Goal: Transaction & Acquisition: Purchase product/service

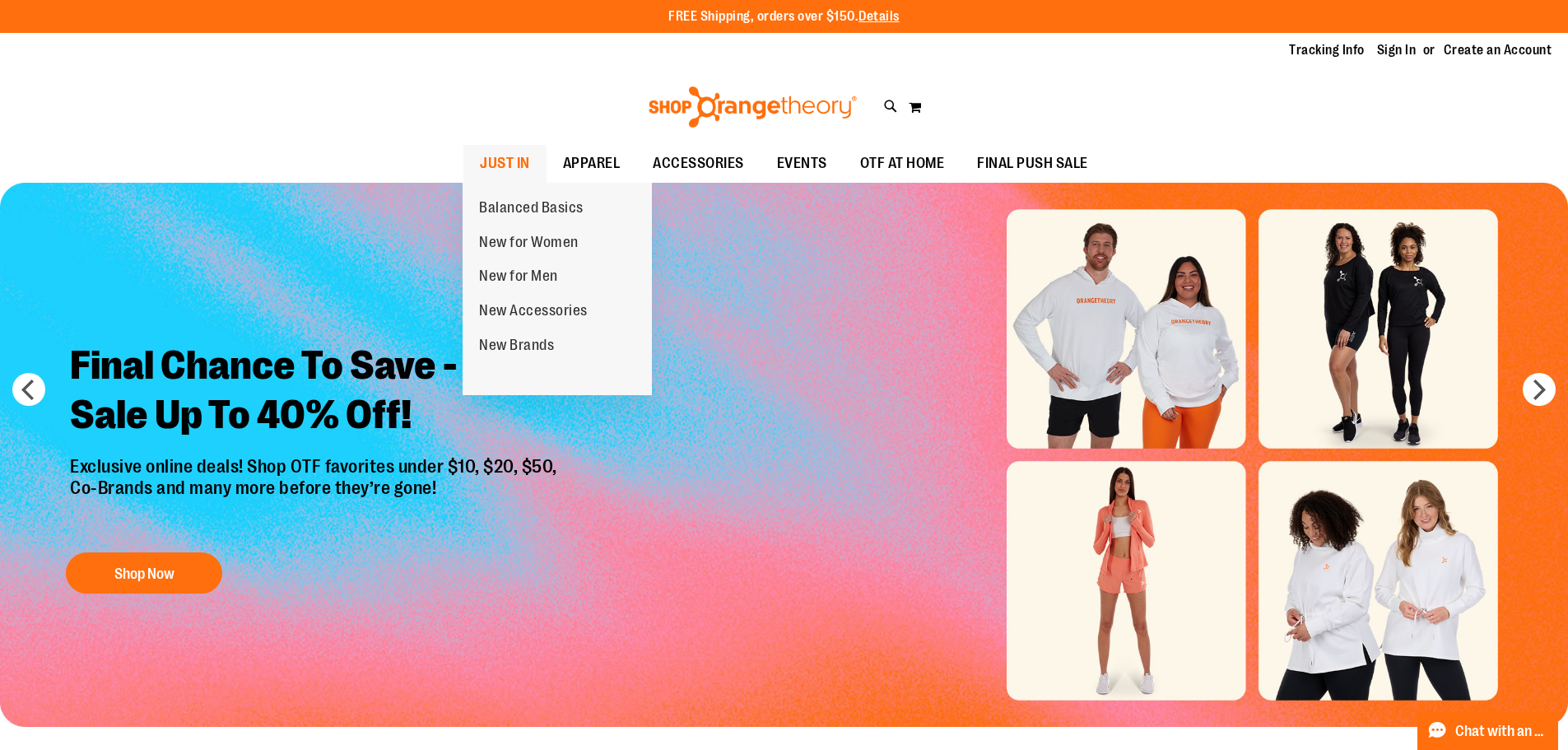
type input "**********"
click at [523, 169] on span "JUST IN" at bounding box center [505, 164] width 50 height 38
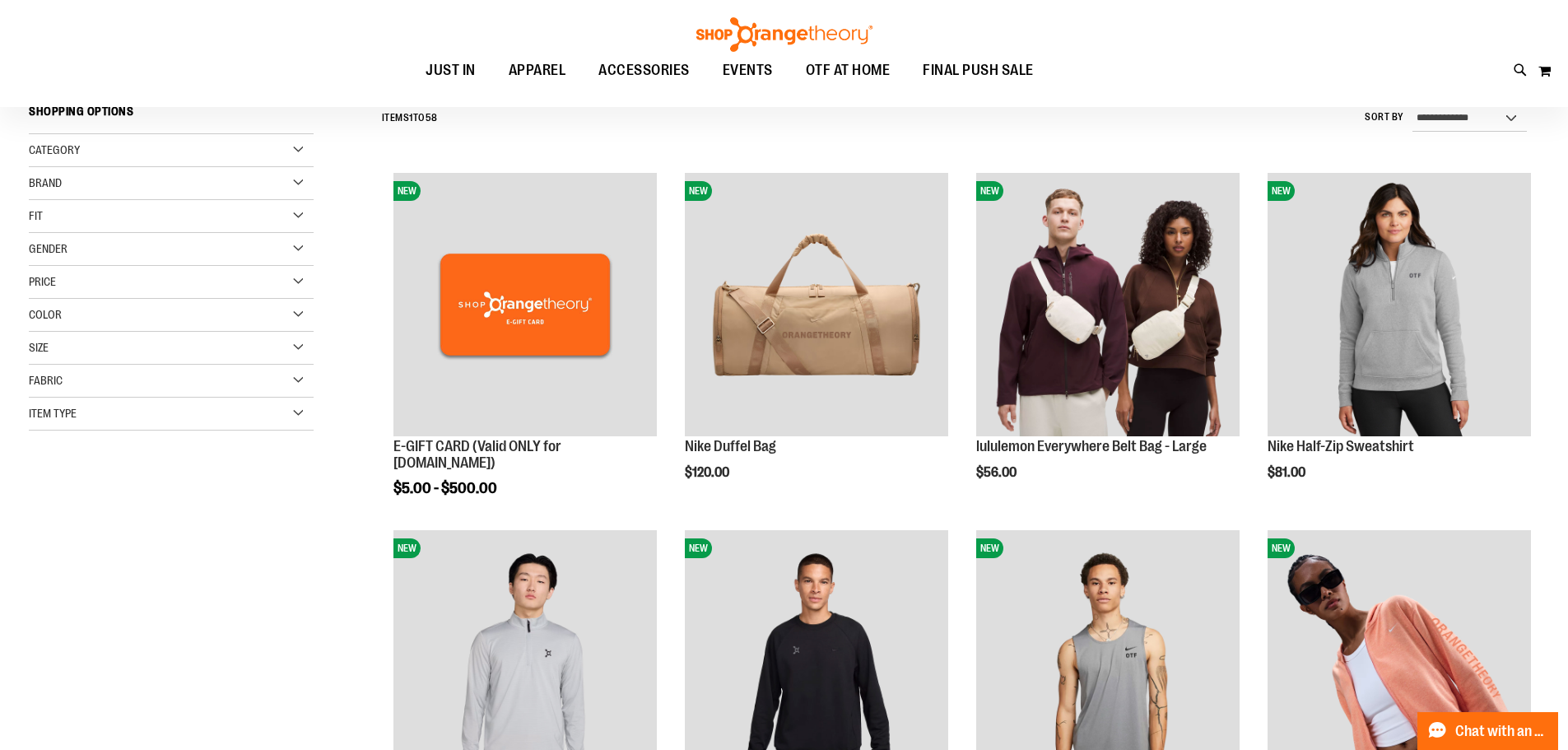
scroll to position [164, 0]
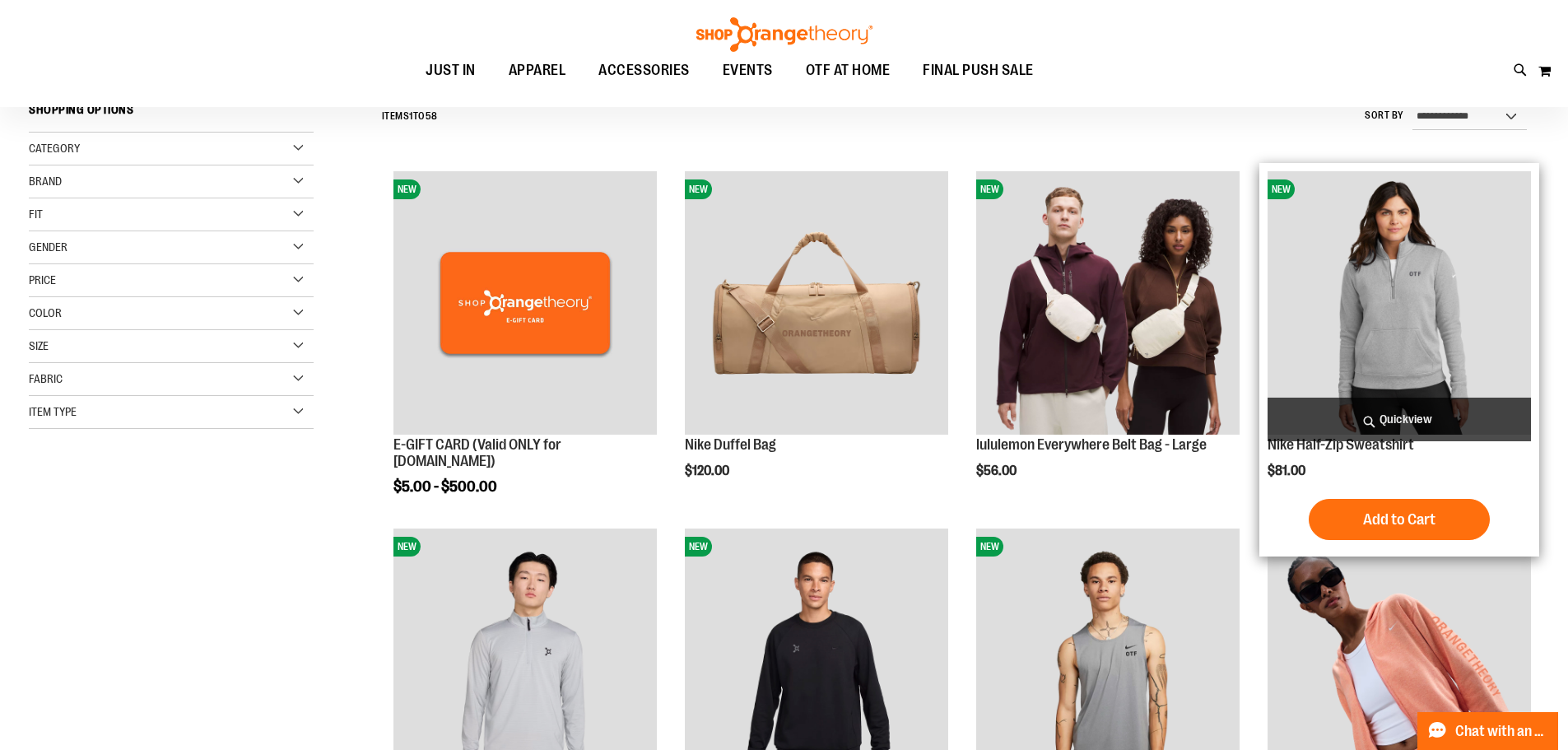
type input "**********"
click at [1468, 313] on img "product" at bounding box center [1399, 302] width 264 height 263
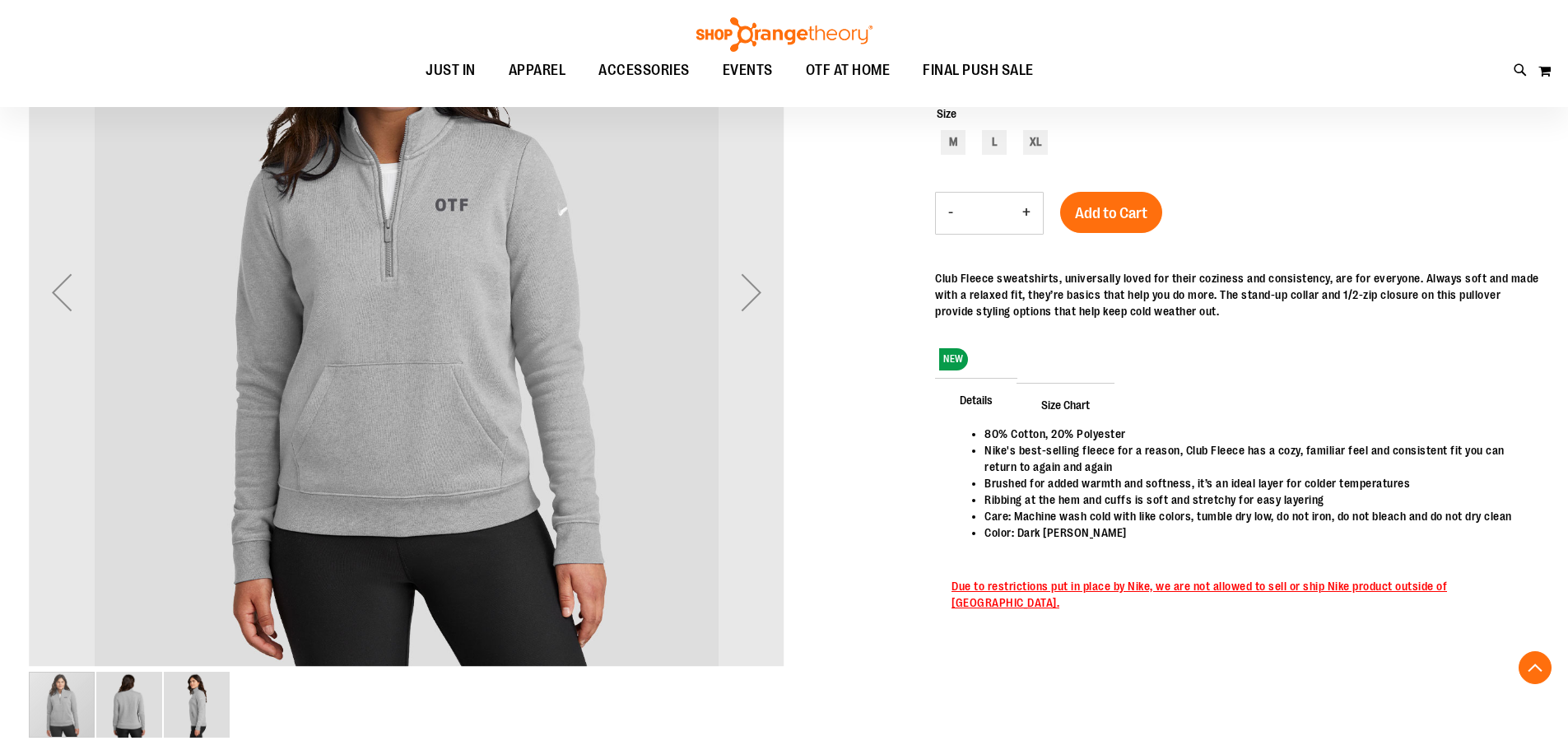
scroll to position [328, 0]
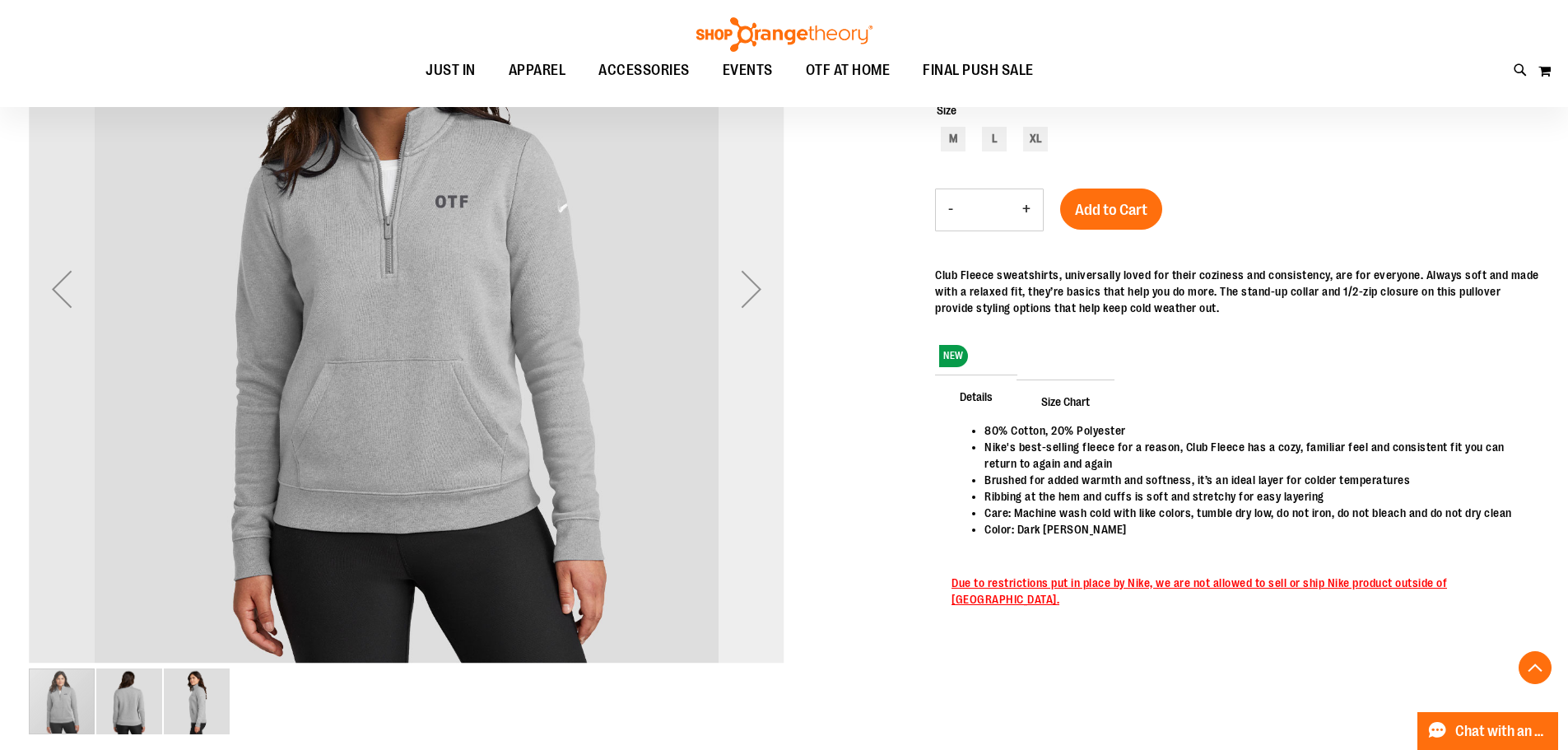
type input "**********"
click at [744, 288] on div "Next" at bounding box center [751, 288] width 66 height 66
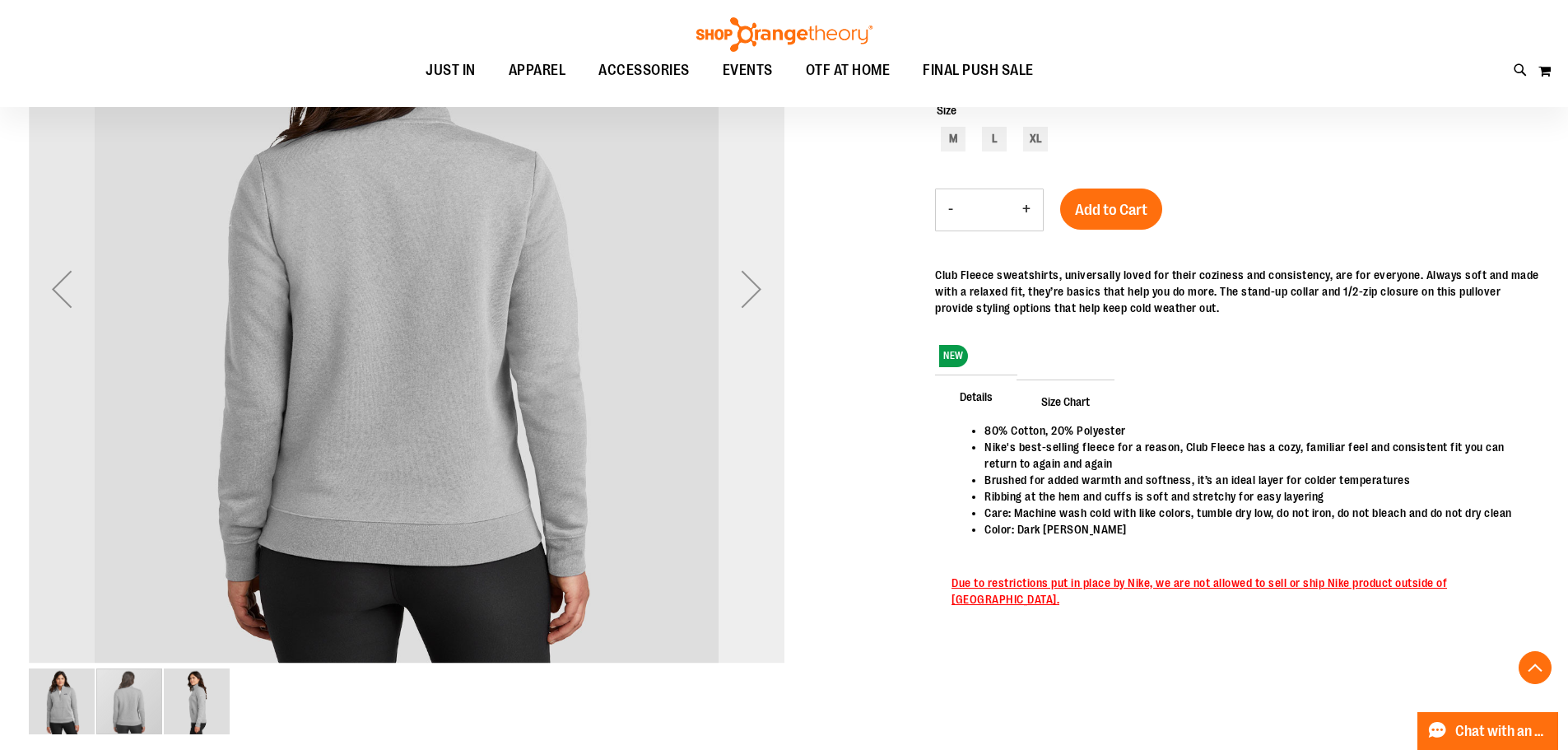
click at [744, 288] on div "Next" at bounding box center [751, 288] width 66 height 66
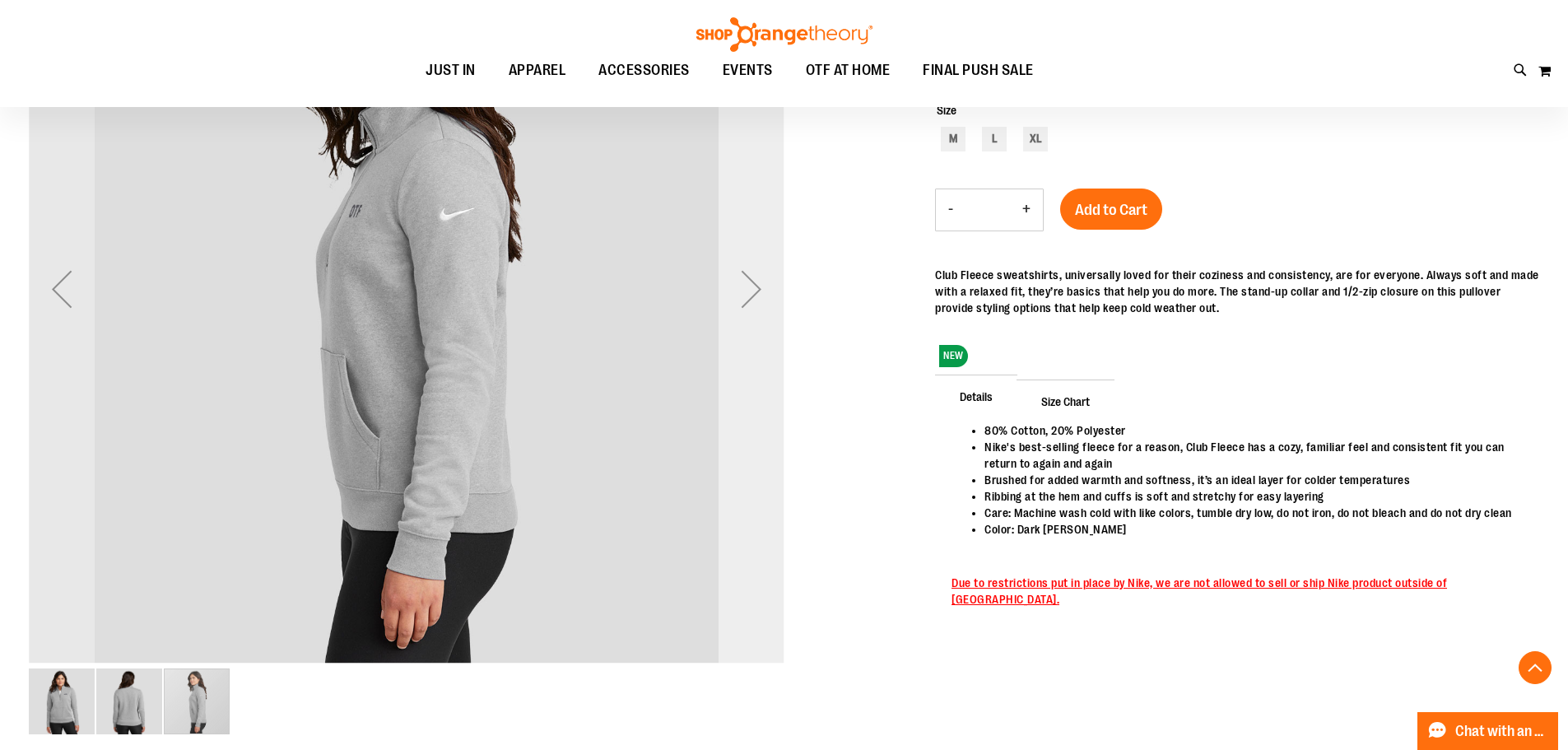
click at [744, 288] on div "Next" at bounding box center [751, 288] width 66 height 66
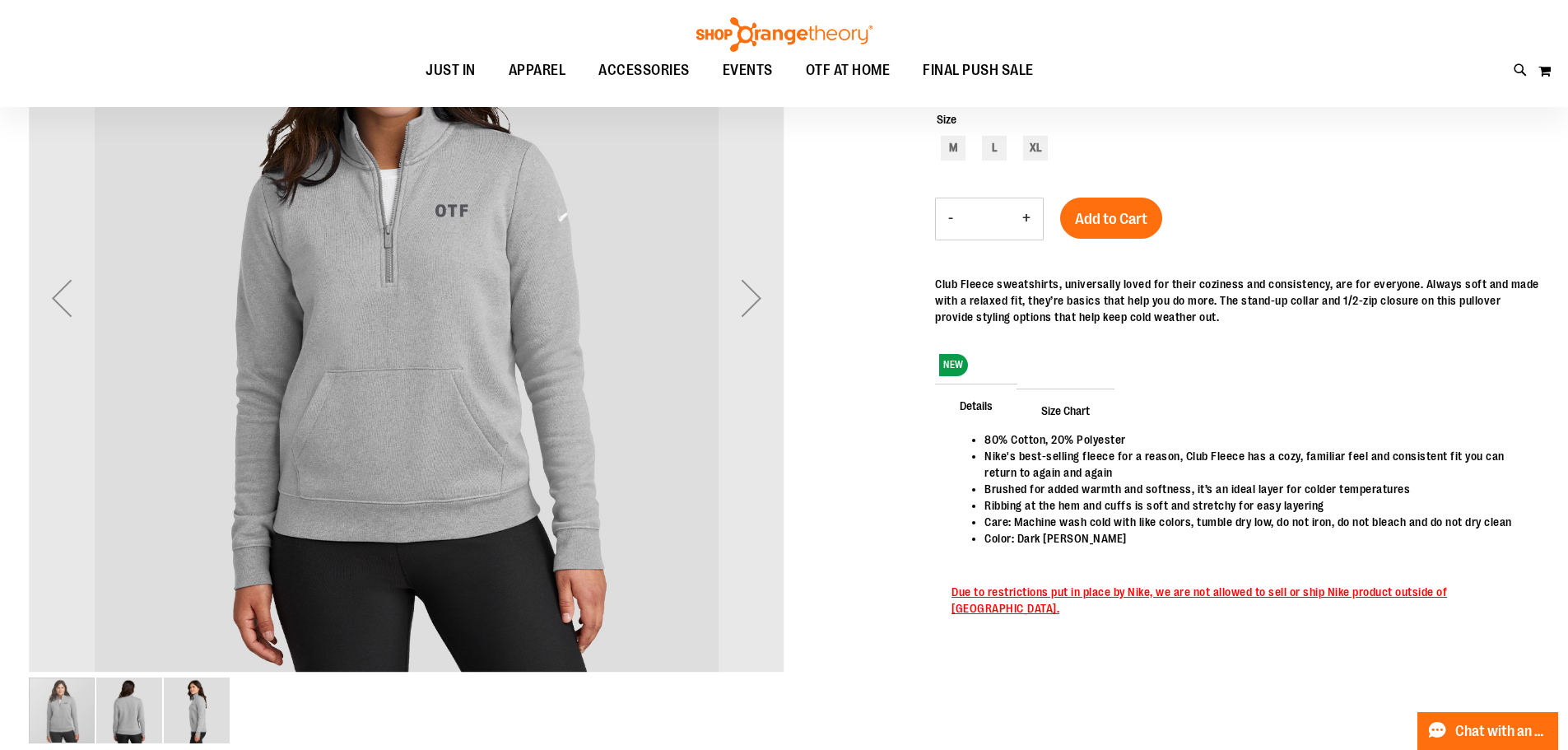
scroll to position [82, 0]
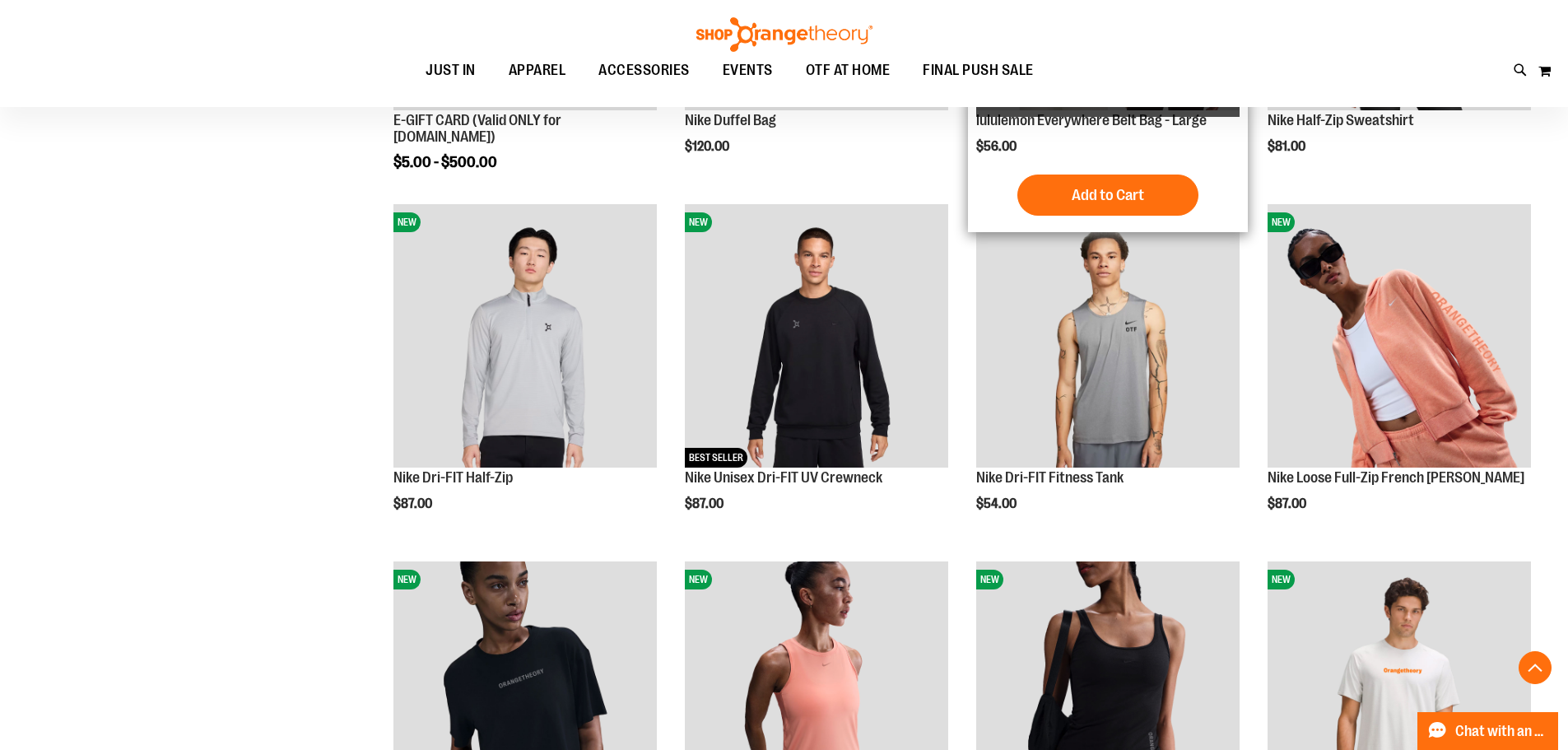
scroll to position [817, 0]
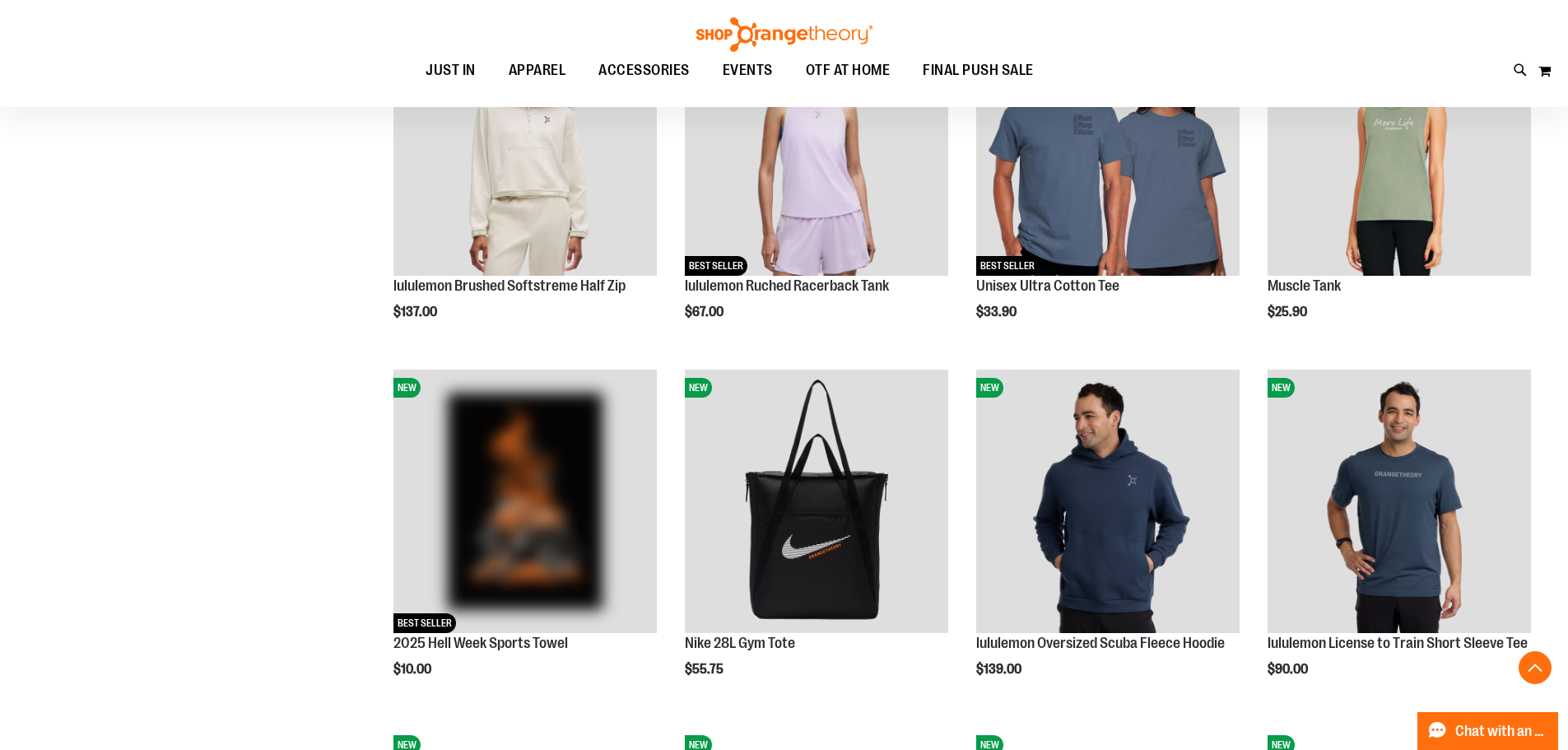
scroll to position [1311, 0]
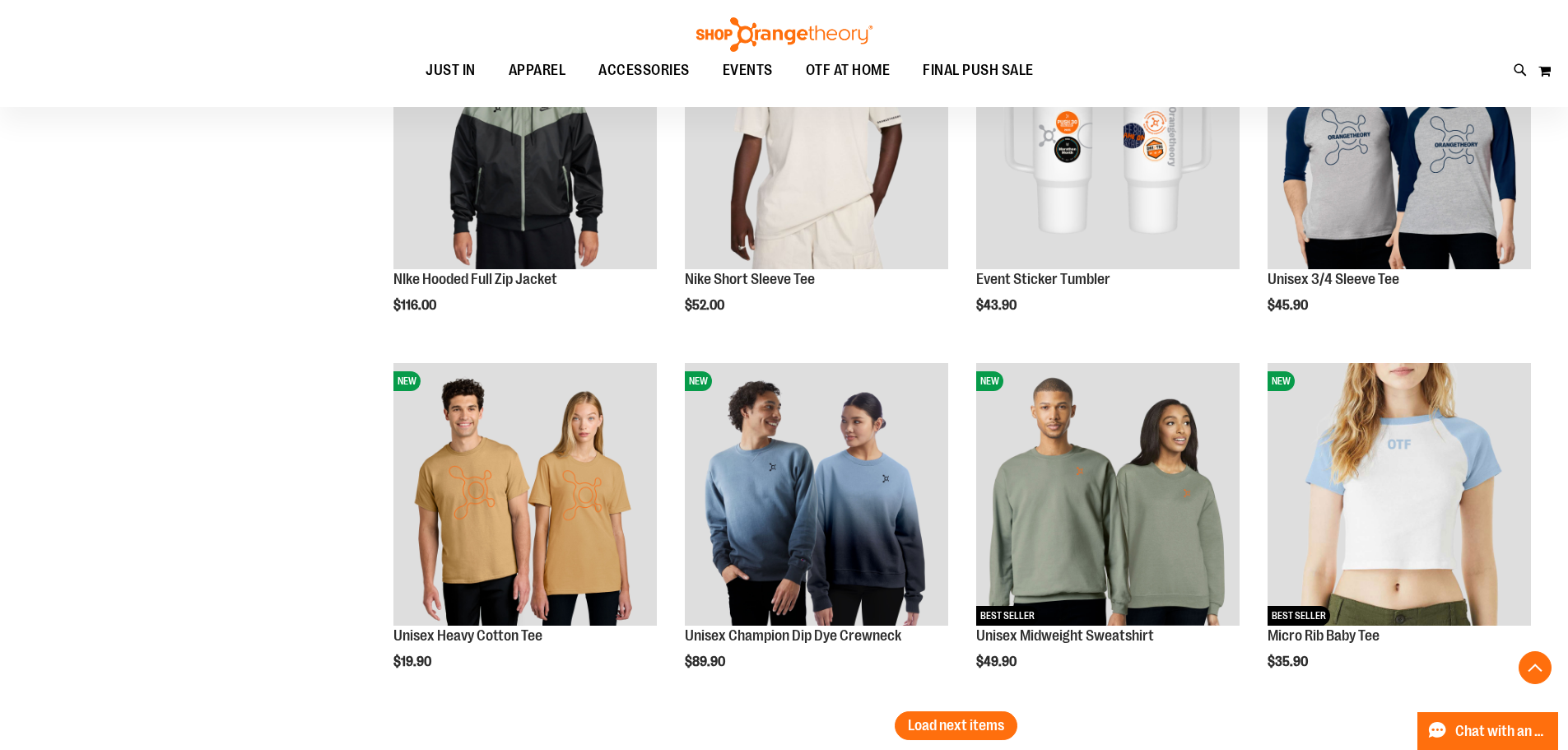
scroll to position [2957, 0]
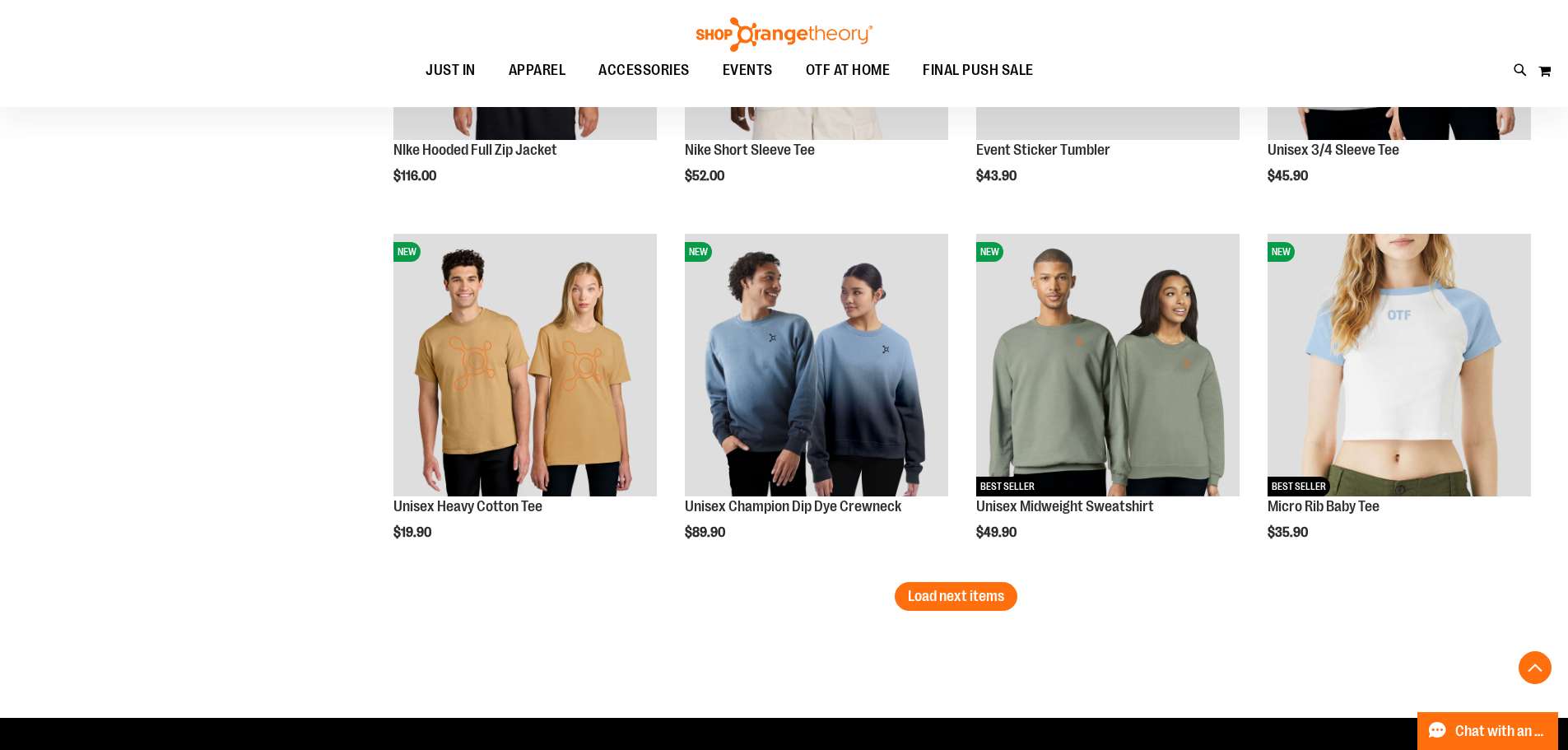
type input "**********"
drag, startPoint x: 1018, startPoint y: 604, endPoint x: 1004, endPoint y: 592, distance: 18.4
click at [1000, 591] on span "Load next items" at bounding box center [957, 595] width 97 height 17
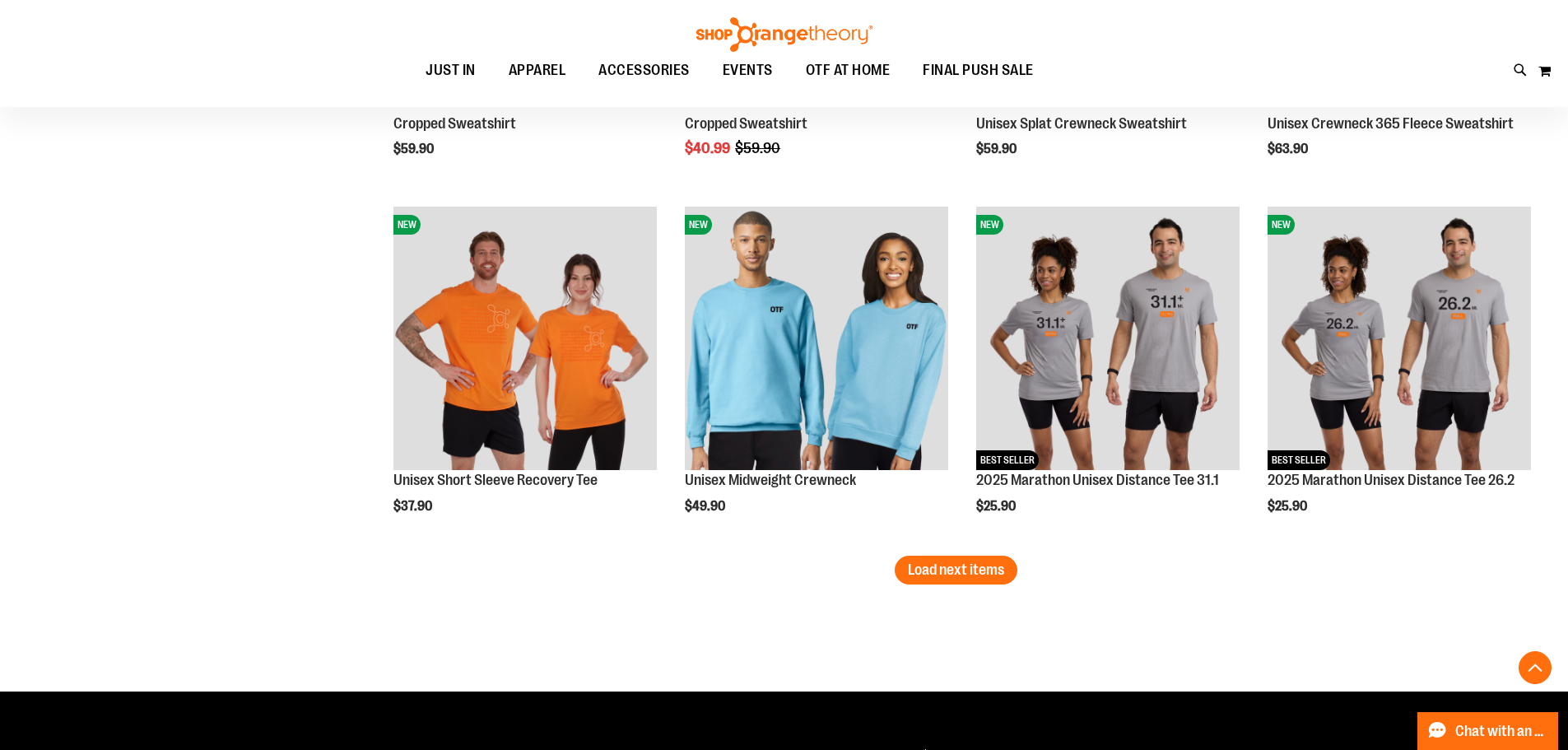
scroll to position [4108, 0]
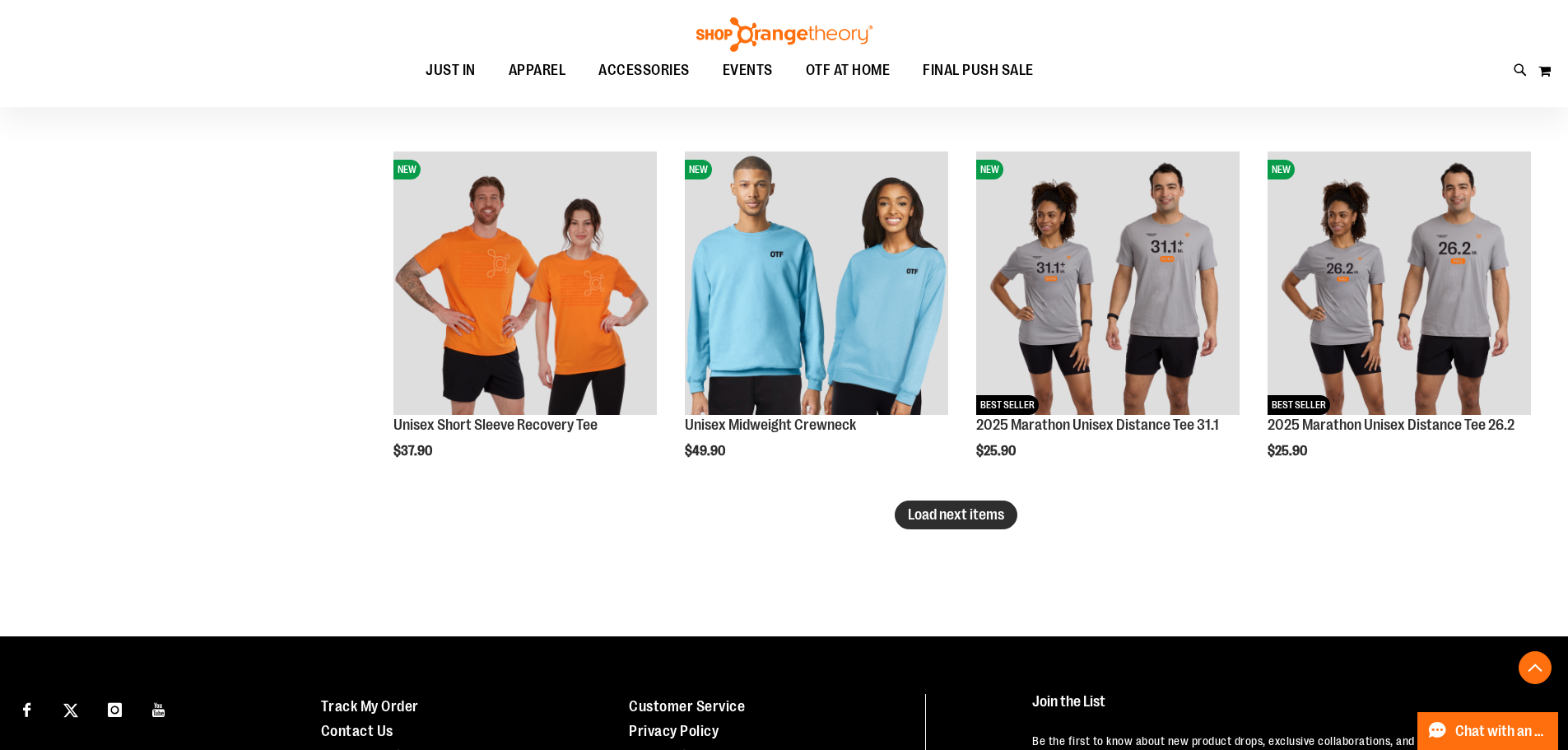
click at [970, 527] on button "Load next items" at bounding box center [956, 514] width 122 height 29
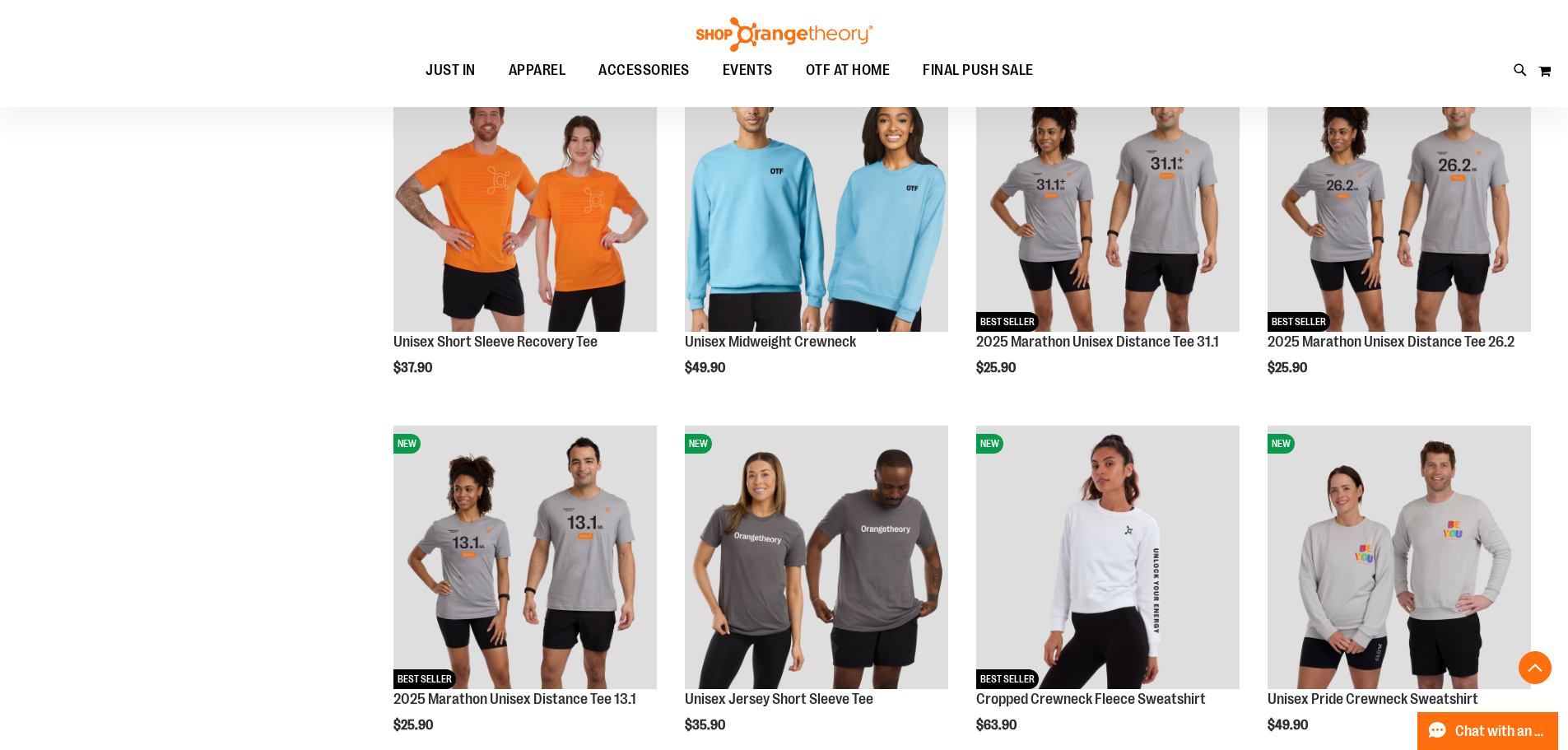
scroll to position [4190, 0]
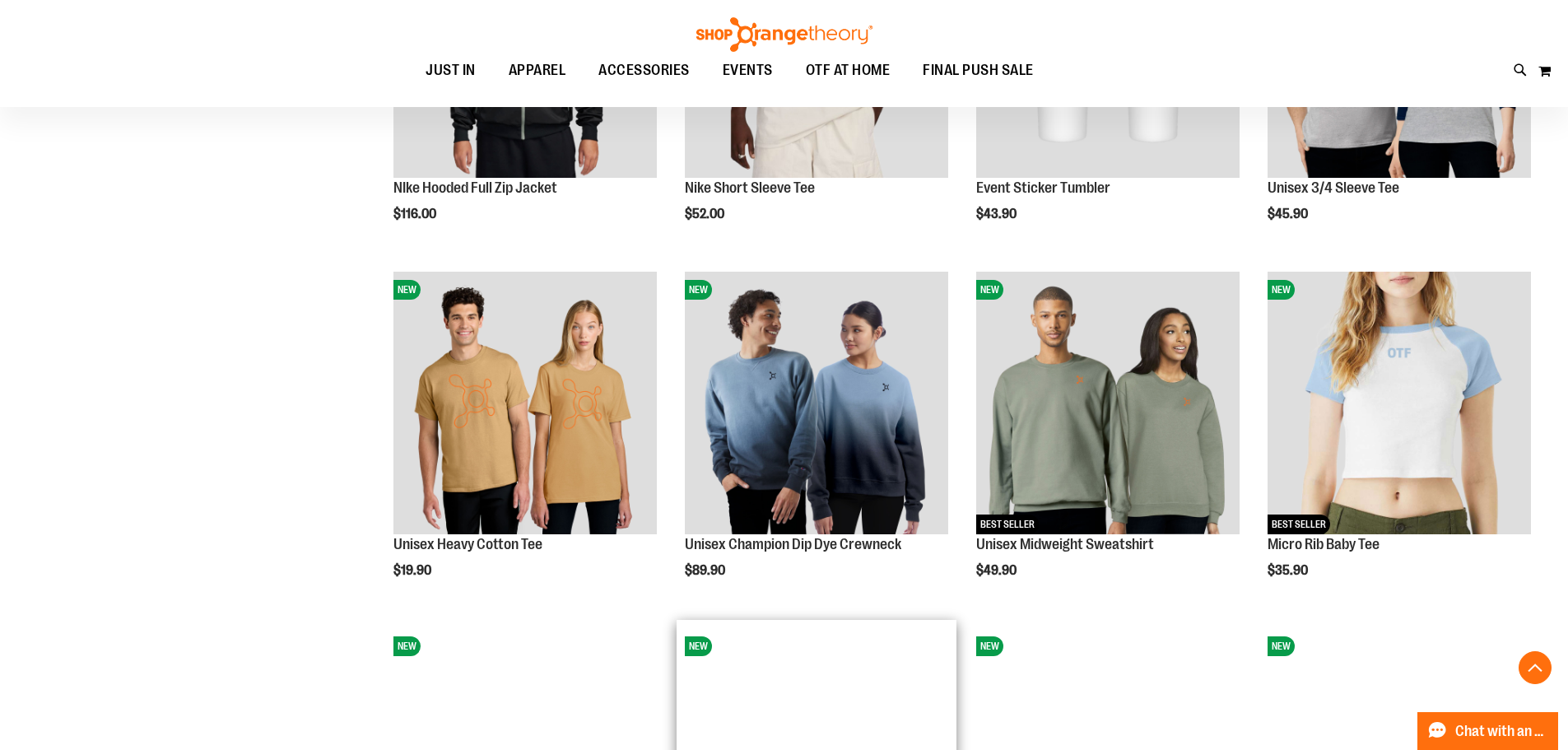
scroll to position [2710, 0]
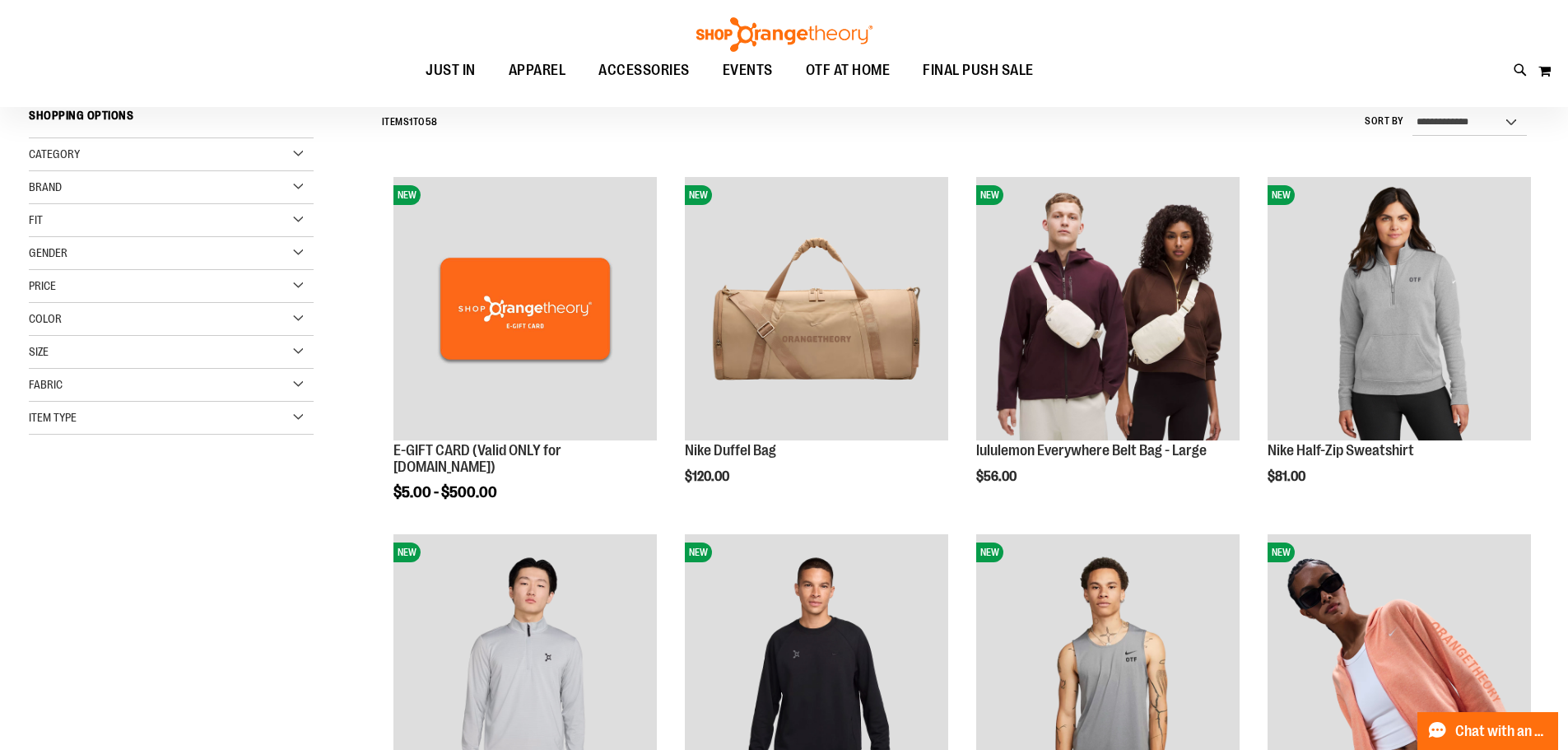
scroll to position [164, 0]
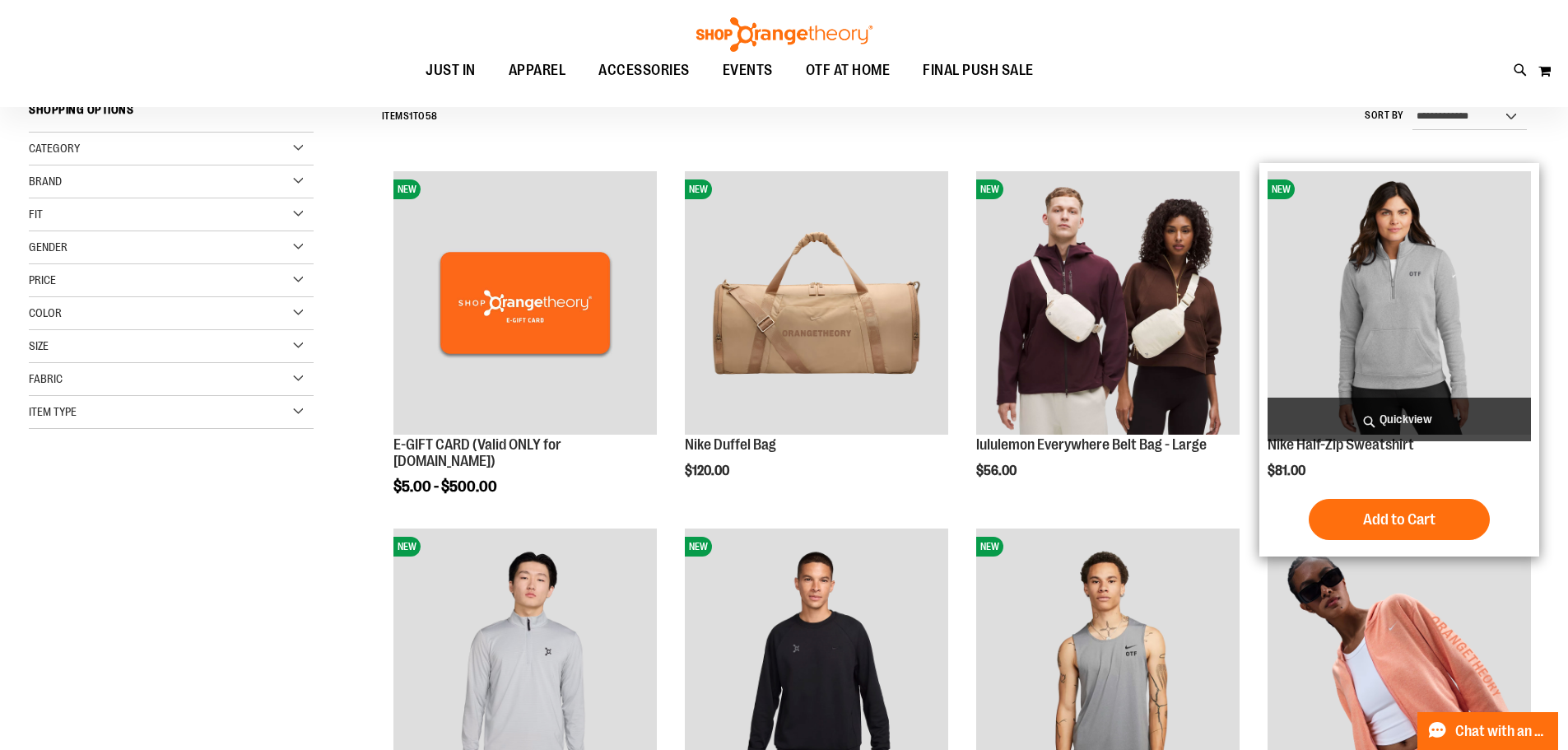
click at [1371, 313] on img "product" at bounding box center [1399, 302] width 264 height 263
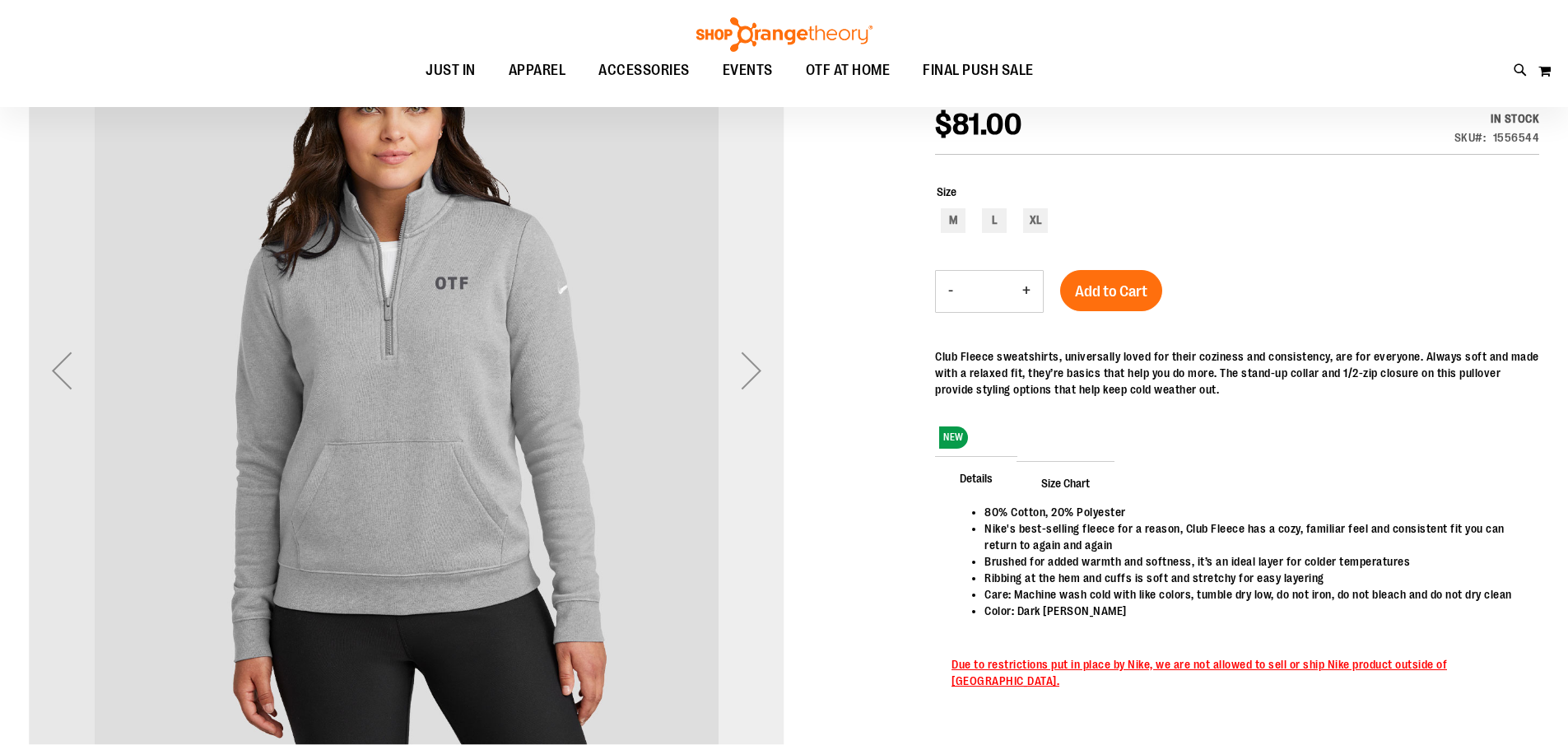
scroll to position [245, 0]
type input "**********"
click at [761, 365] on div "Next" at bounding box center [751, 371] width 66 height 66
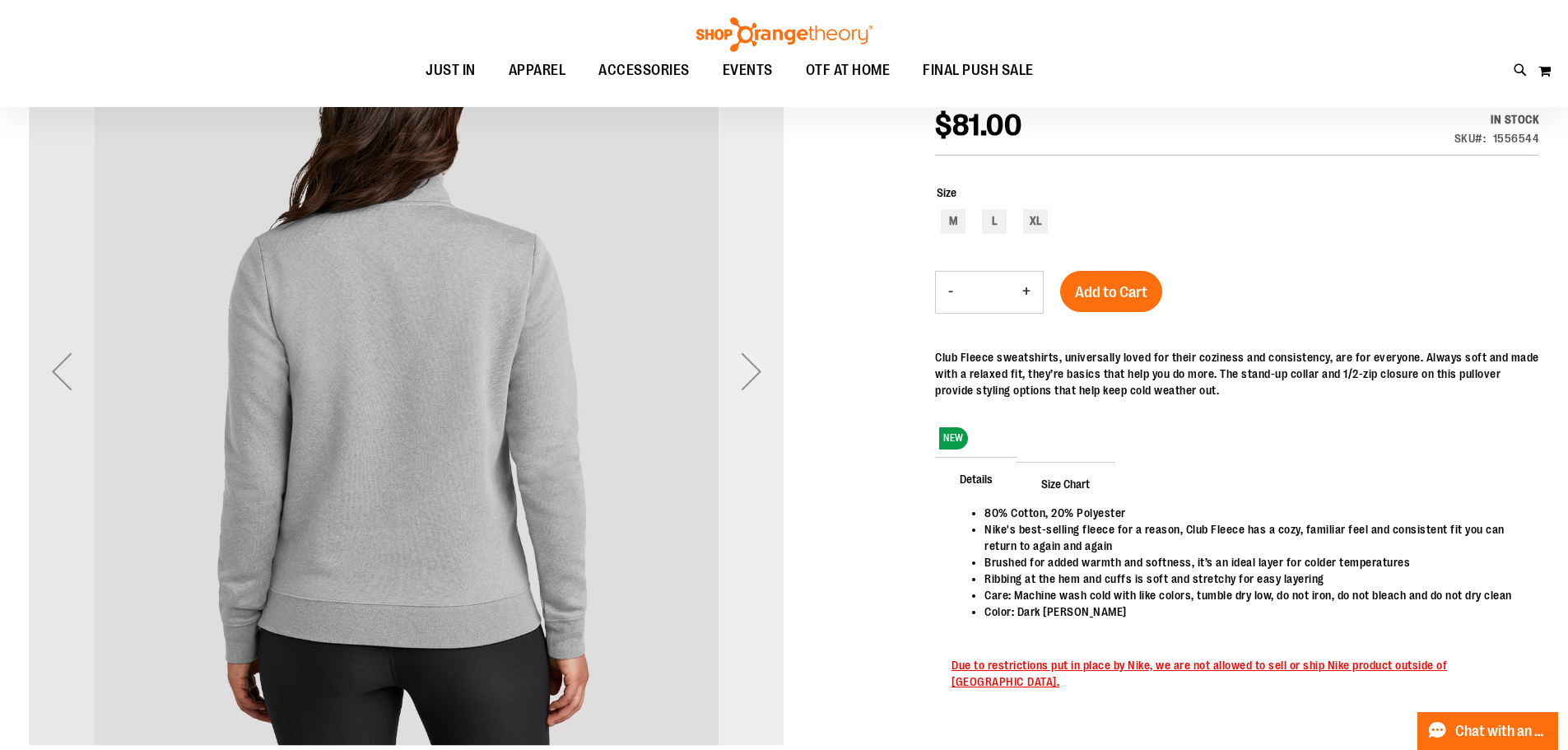
click at [761, 365] on div "Next" at bounding box center [751, 371] width 66 height 66
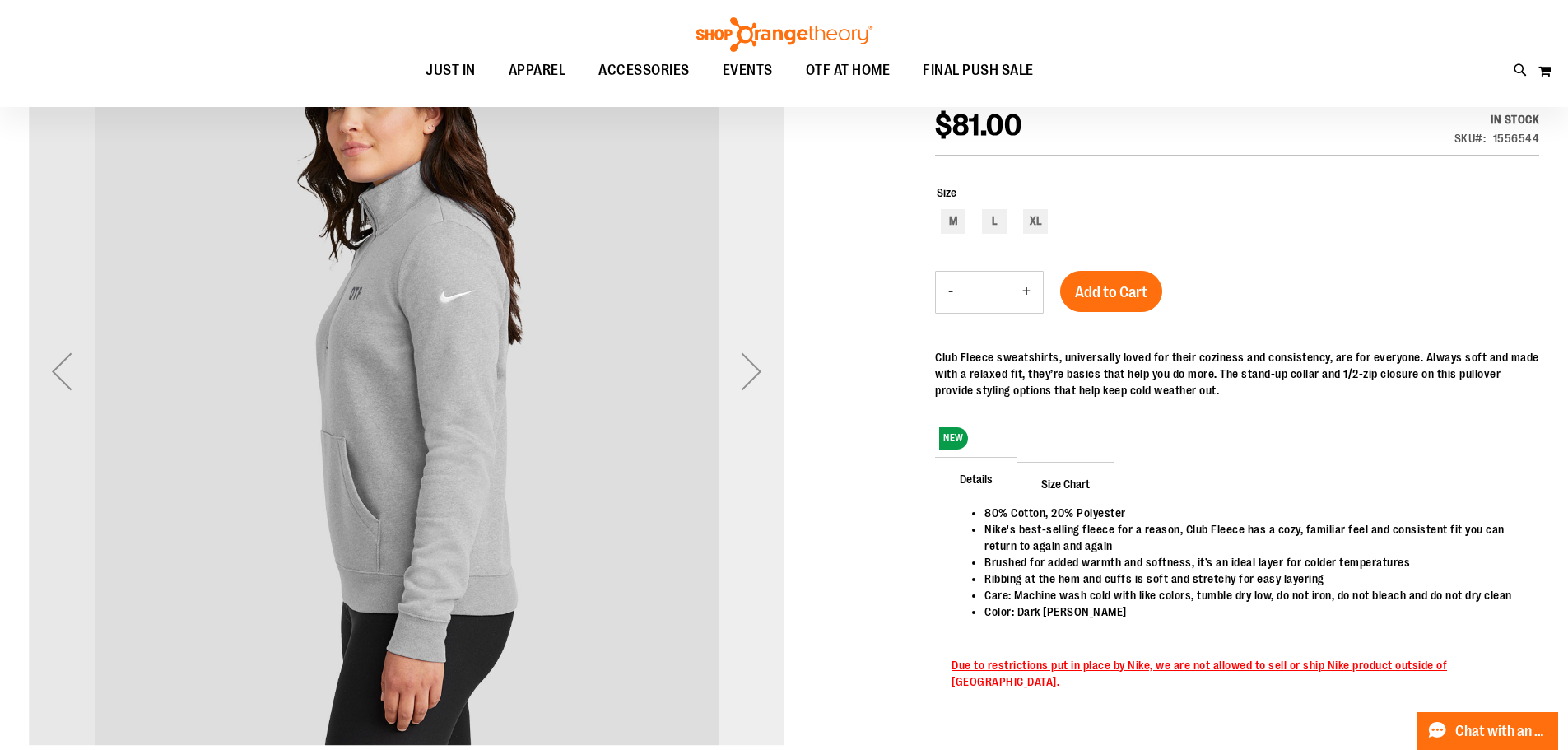
click at [761, 365] on div "Next" at bounding box center [751, 371] width 66 height 66
